Goal: Use online tool/utility: Use online tool/utility

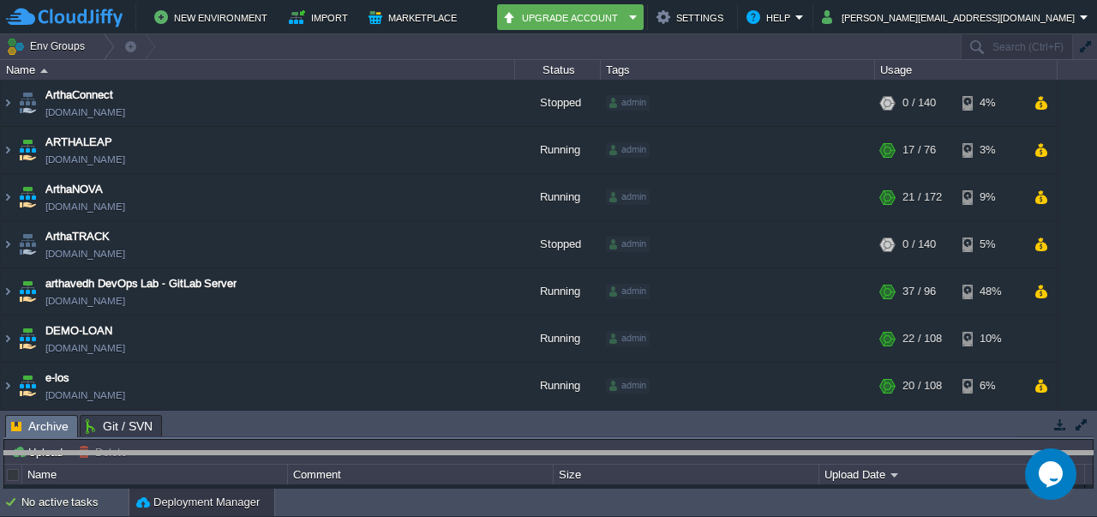
drag, startPoint x: 659, startPoint y: 422, endPoint x: 667, endPoint y: 479, distance: 57.1
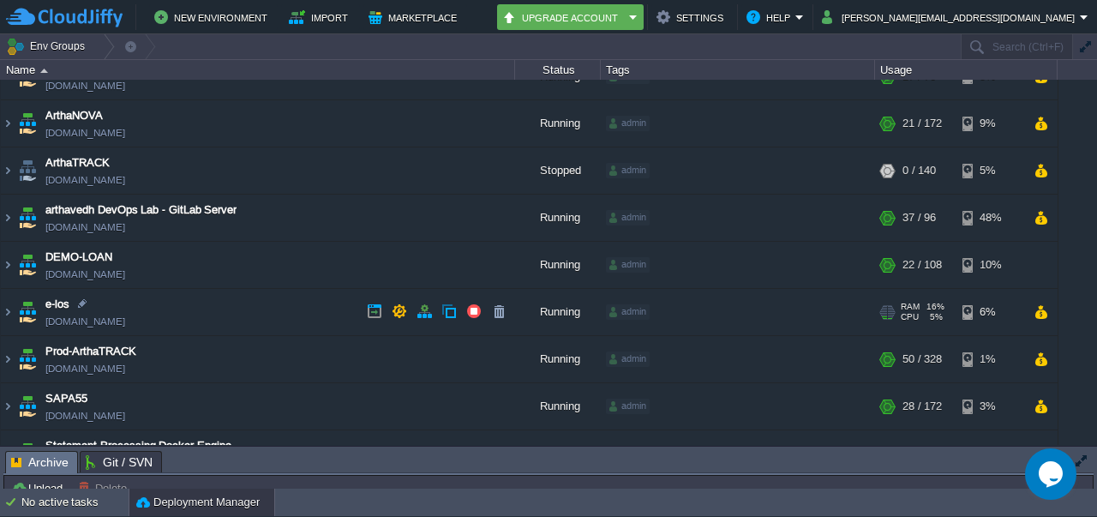
scroll to position [72, 0]
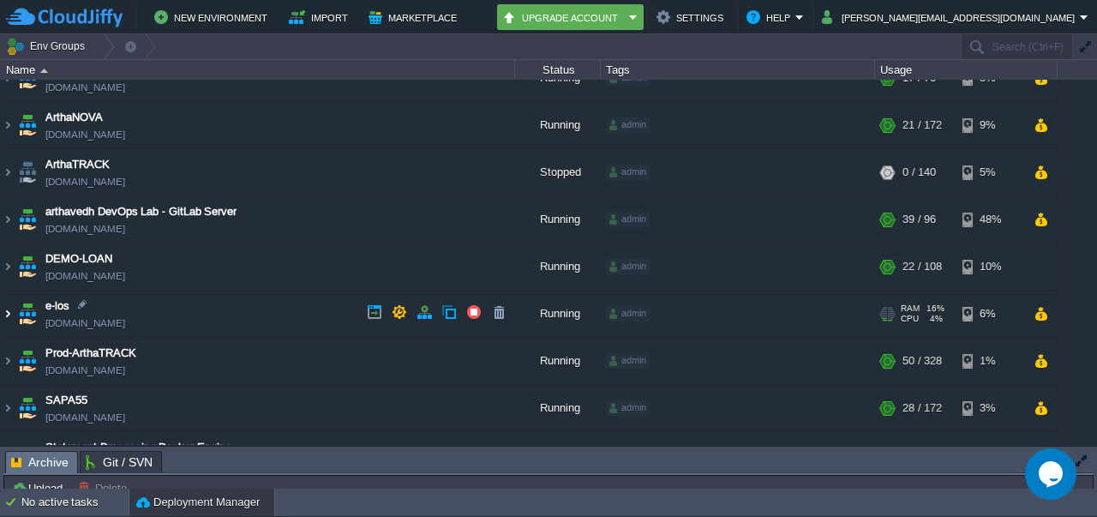
click at [13, 318] on img at bounding box center [8, 313] width 14 height 46
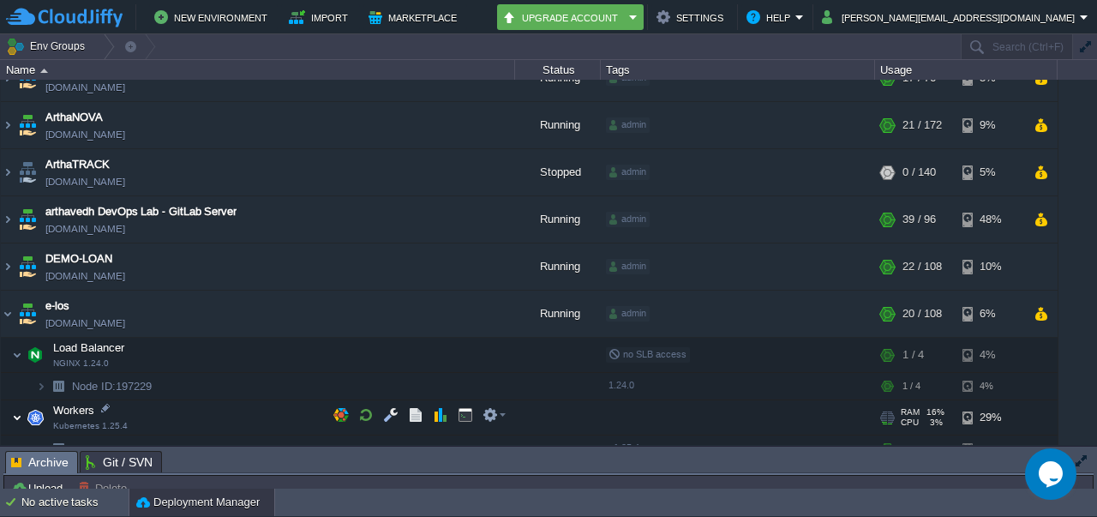
scroll to position [351, 0]
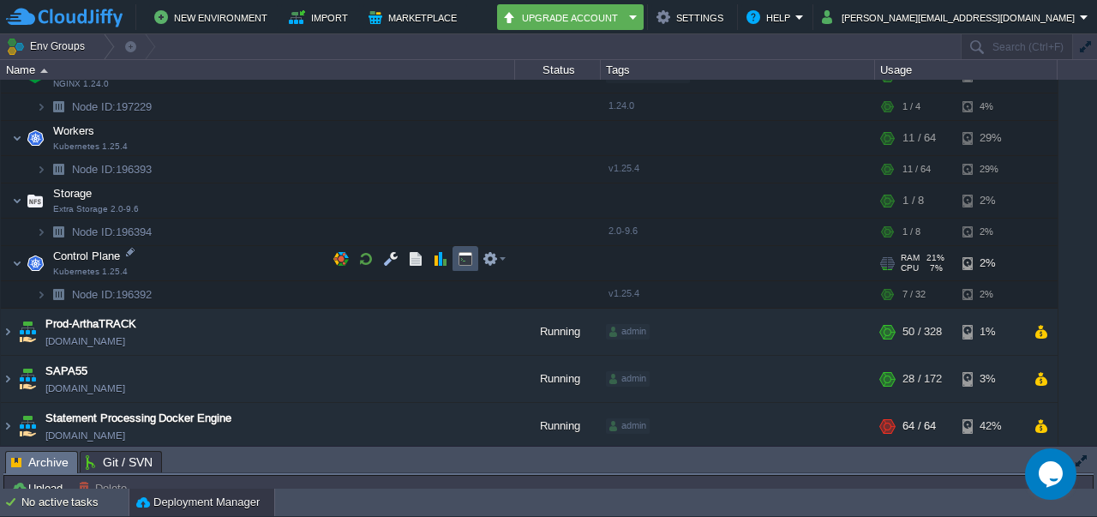
click at [467, 254] on button "button" at bounding box center [465, 258] width 15 height 15
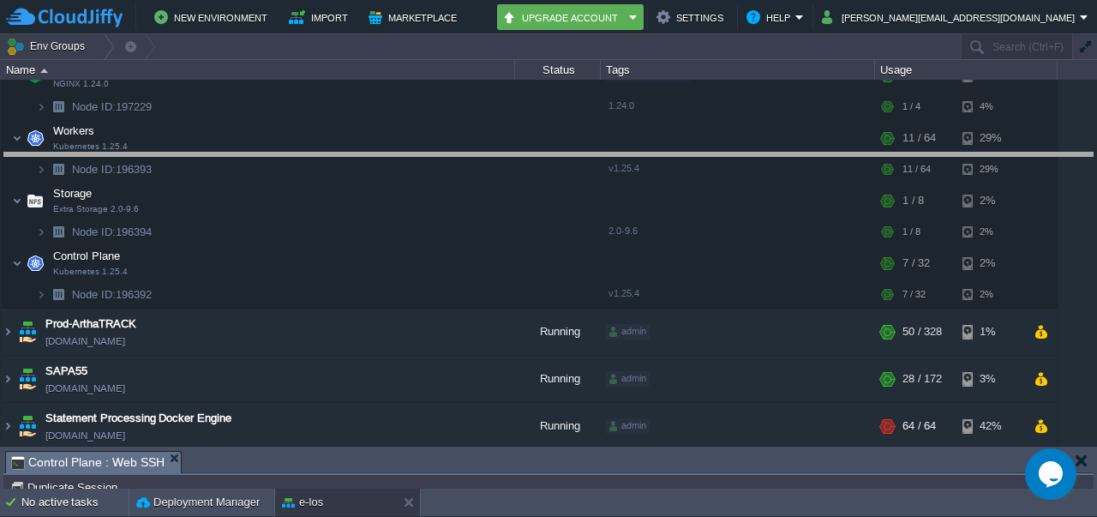
drag, startPoint x: 517, startPoint y: 465, endPoint x: 551, endPoint y: 162, distance: 305.3
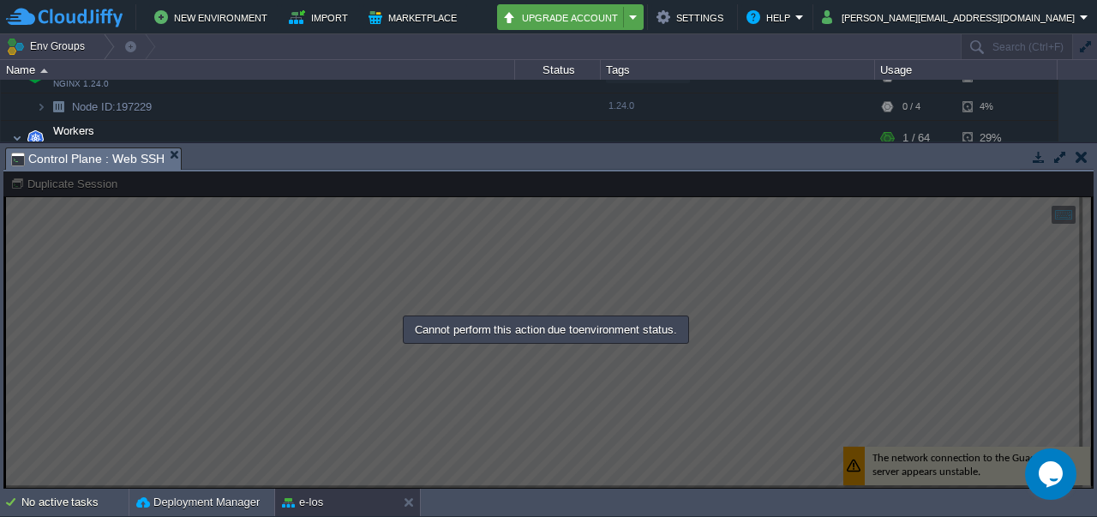
scroll to position [0, 0]
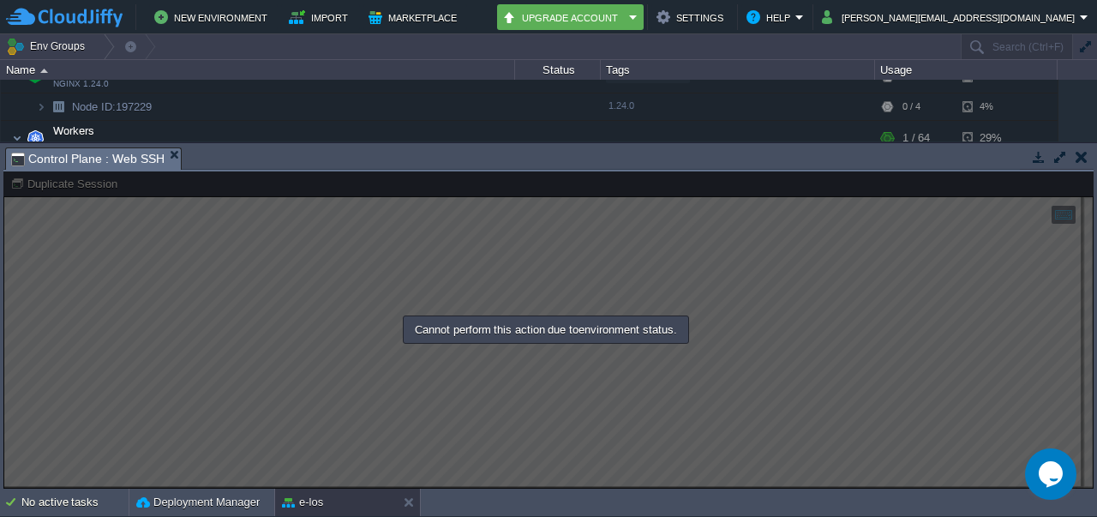
click at [393, 301] on div at bounding box center [548, 330] width 1090 height 318
click at [1091, 154] on td at bounding box center [1080, 157] width 21 height 21
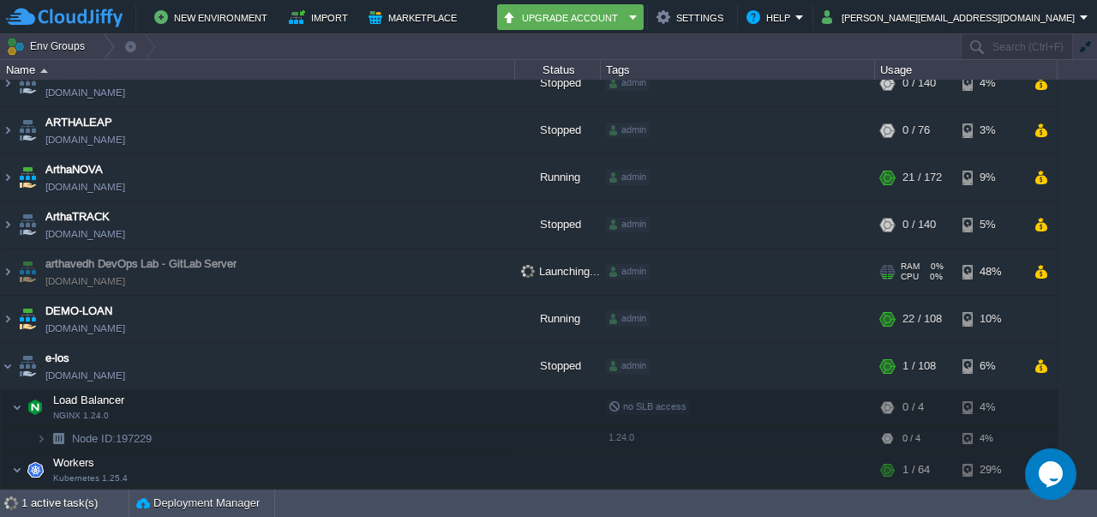
scroll to position [19, 0]
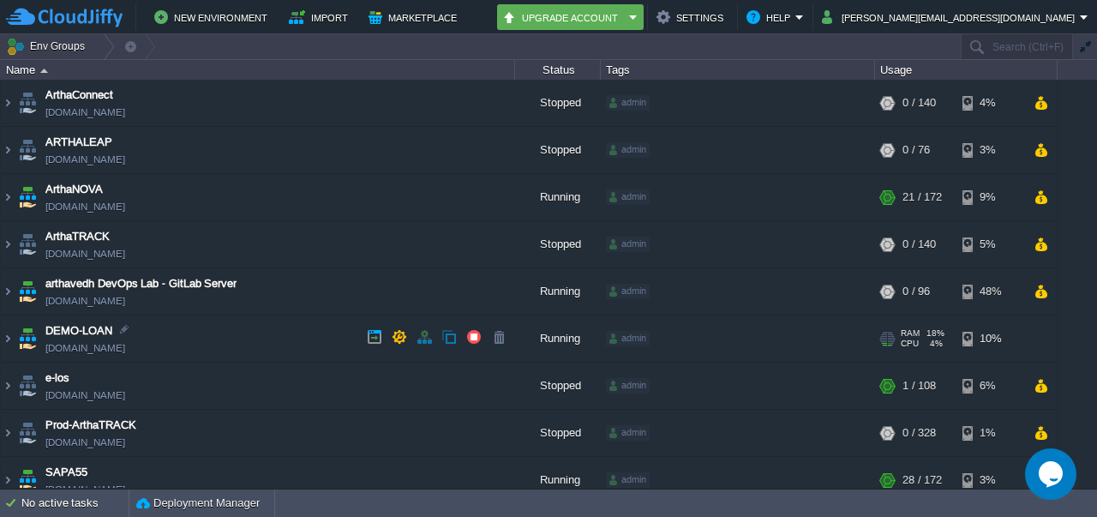
scroll to position [60, 0]
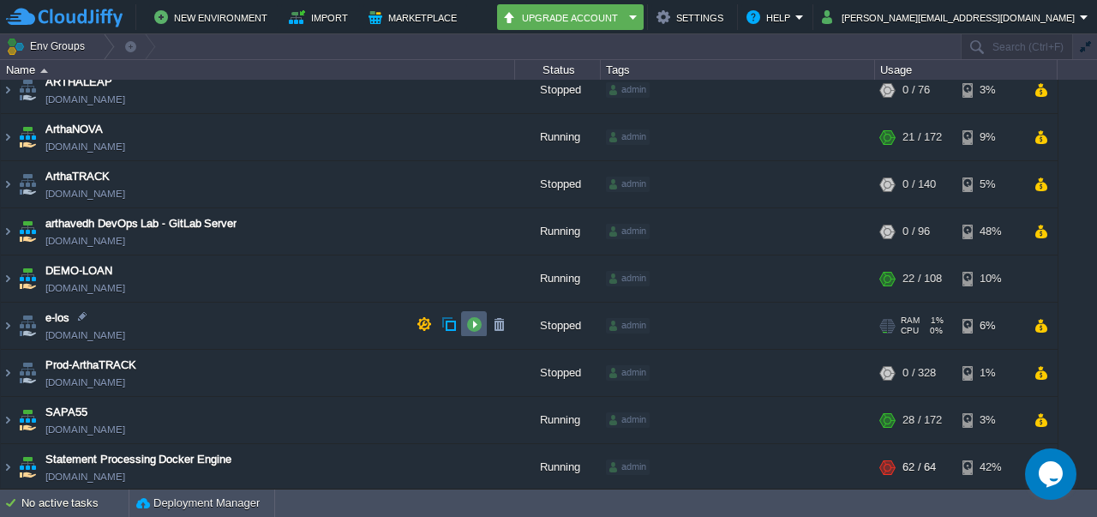
click at [472, 331] on button "button" at bounding box center [473, 323] width 15 height 15
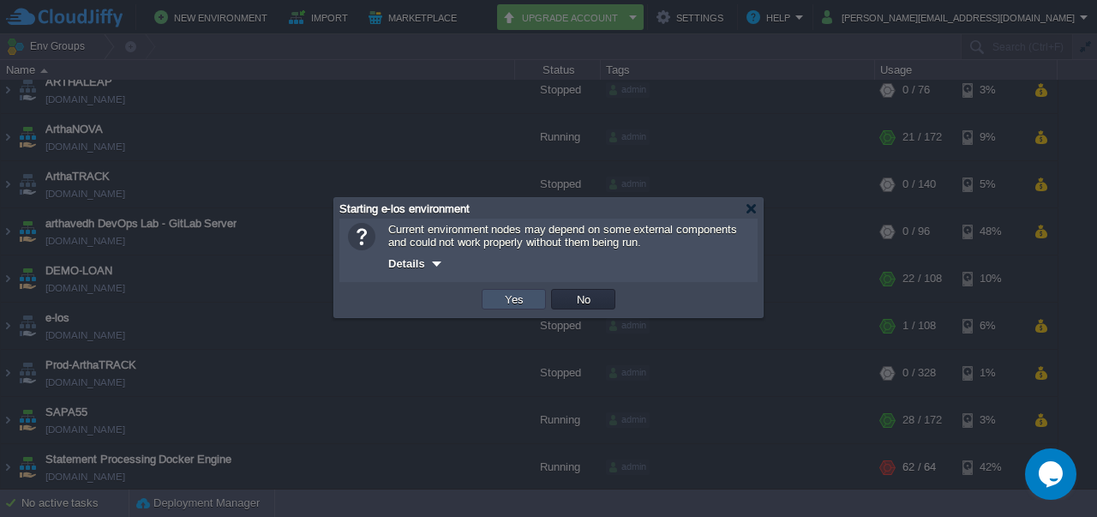
click at [507, 307] on button "Yes" at bounding box center [514, 298] width 29 height 15
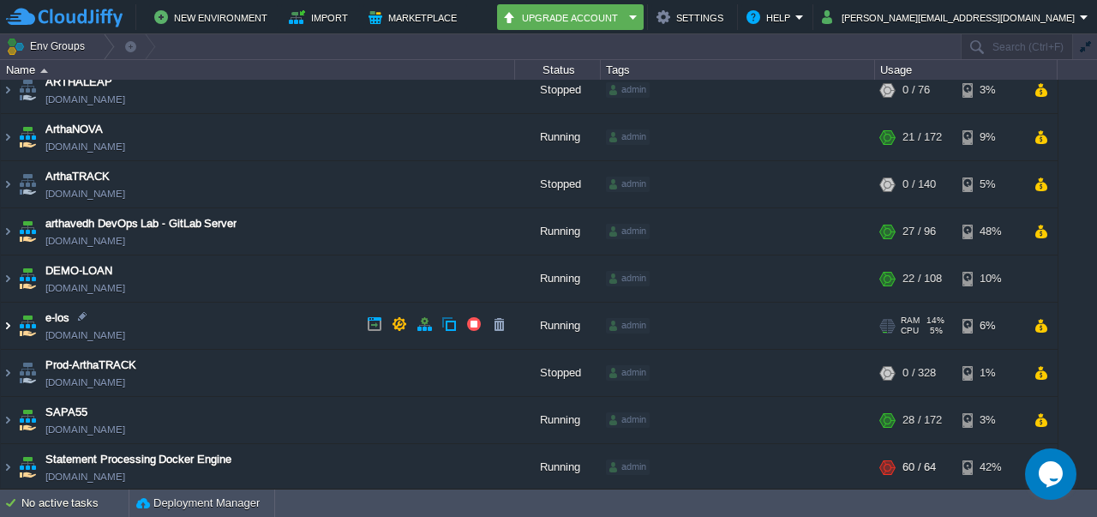
click at [9, 326] on img at bounding box center [8, 325] width 14 height 46
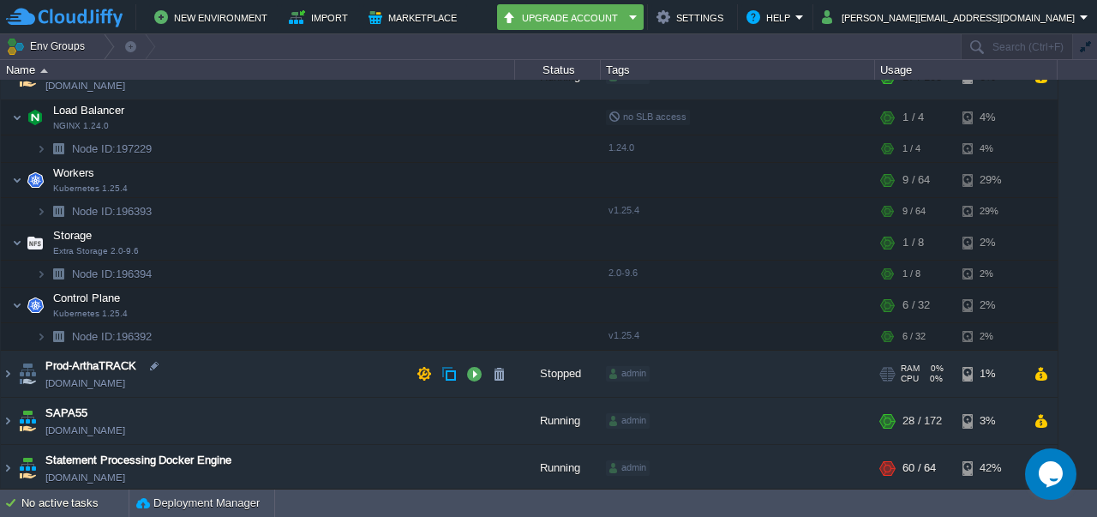
scroll to position [308, 0]
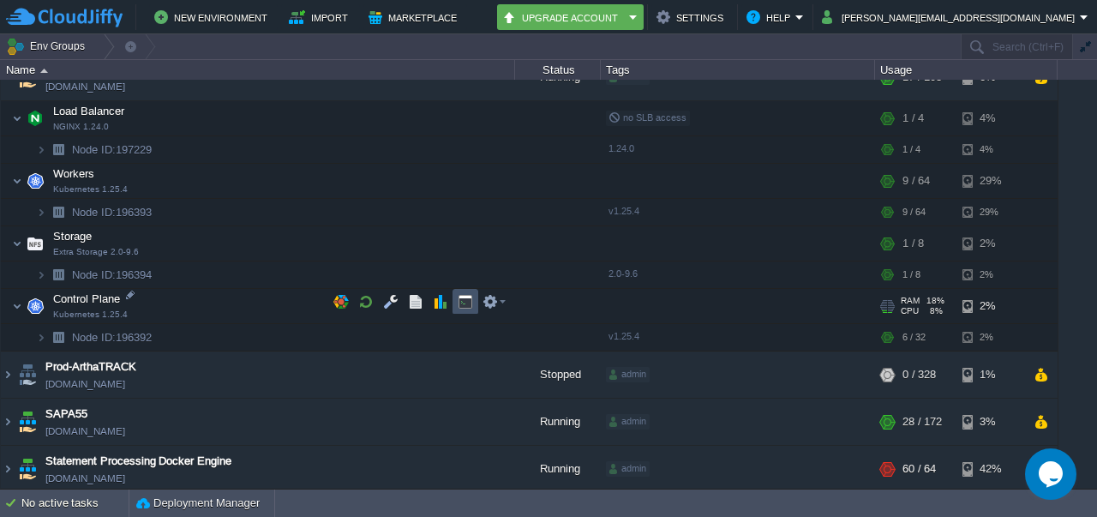
click at [463, 297] on button "button" at bounding box center [465, 301] width 15 height 15
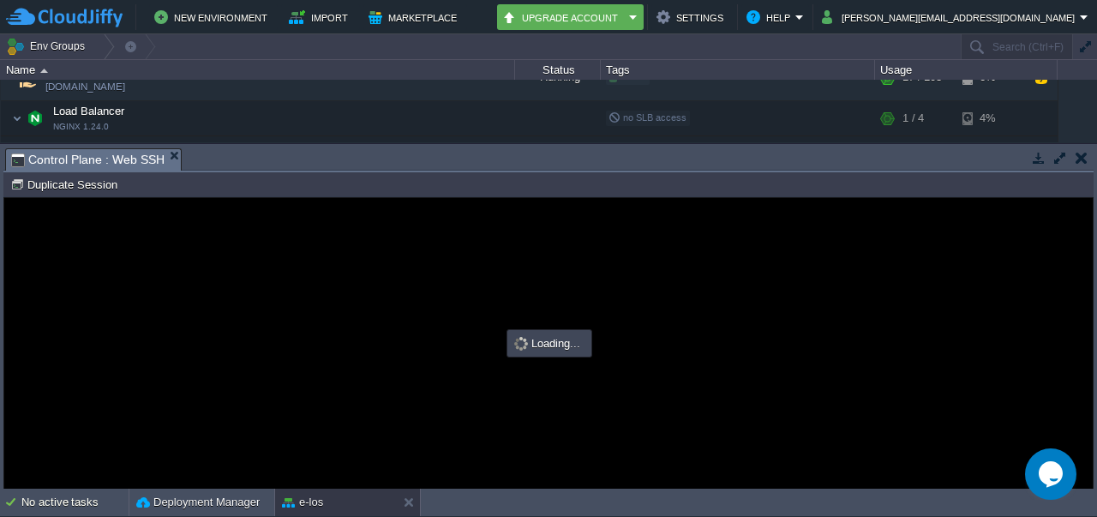
scroll to position [0, 0]
type input "#000000"
